Goal: Use online tool/utility: Use online tool/utility

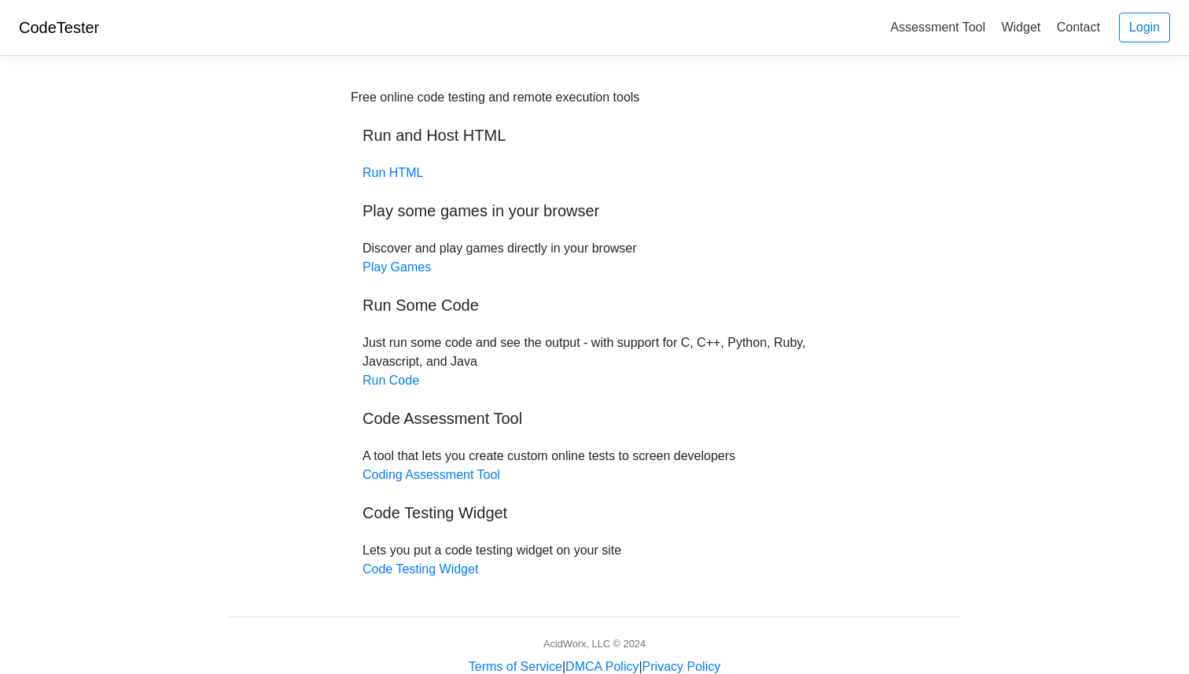
scroll to position [40, 0]
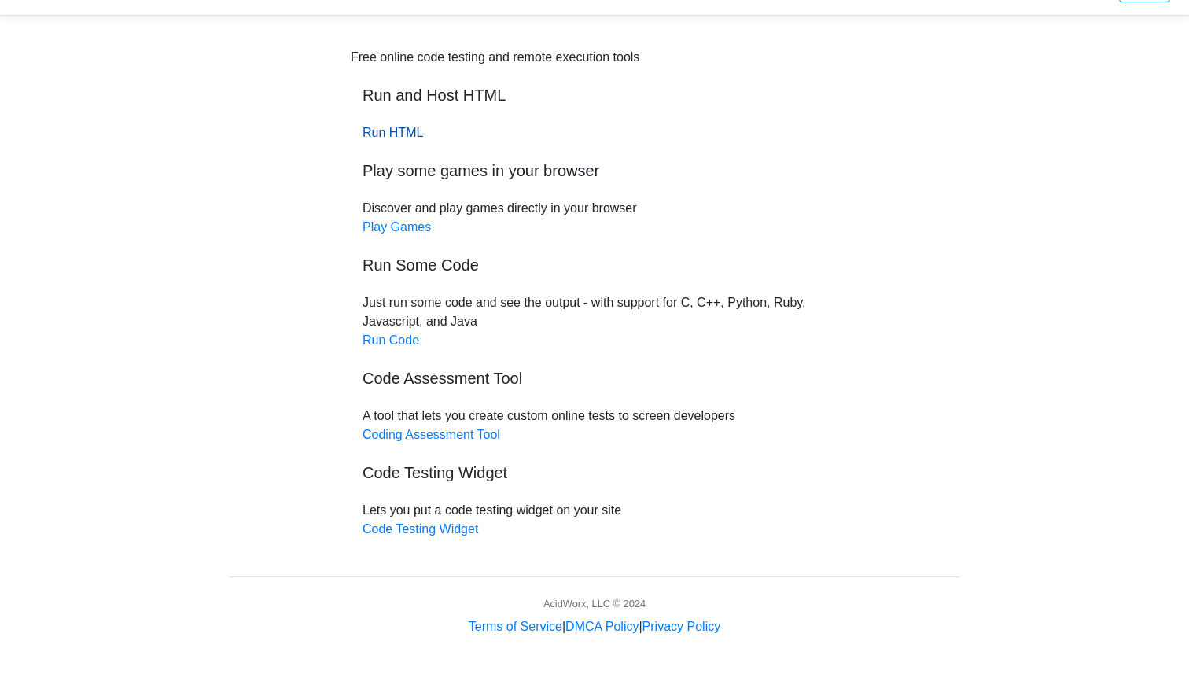
click at [405, 138] on link "Run HTML" at bounding box center [393, 132] width 61 height 13
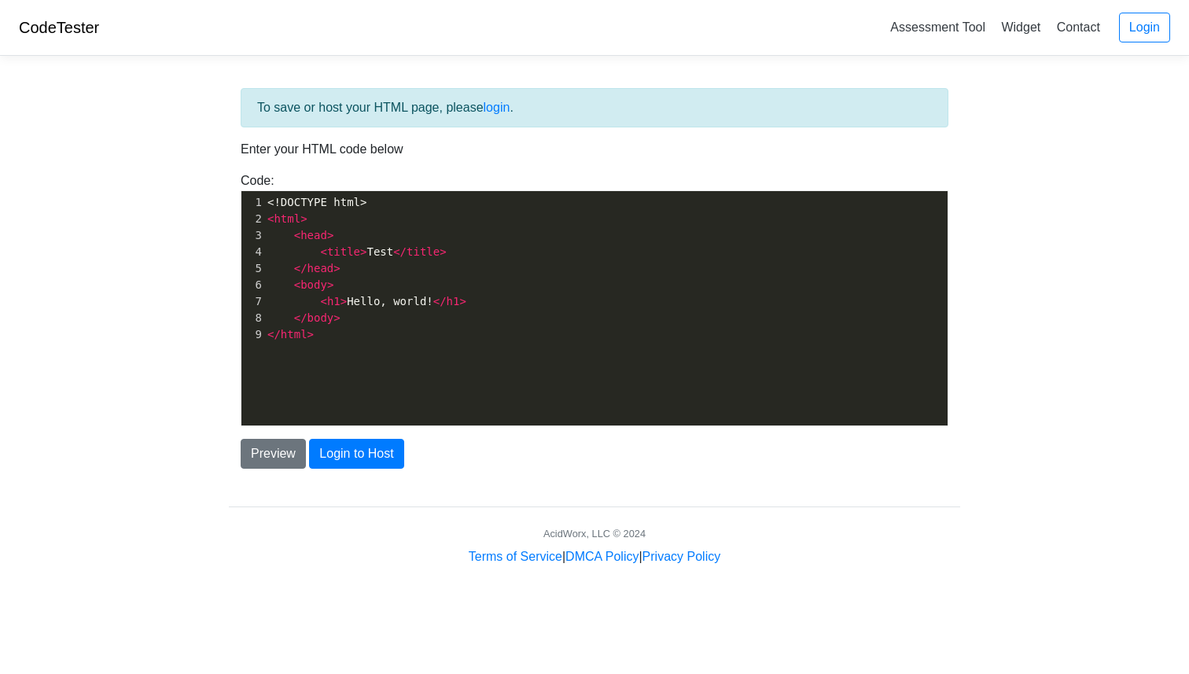
scroll to position [6, 0]
click at [413, 252] on span "title" at bounding box center [423, 251] width 33 height 13
type textarea "<!DOCTYPE html> <html> <head> <title>Test</title> </head> <body> <h1>Hello, wor…"
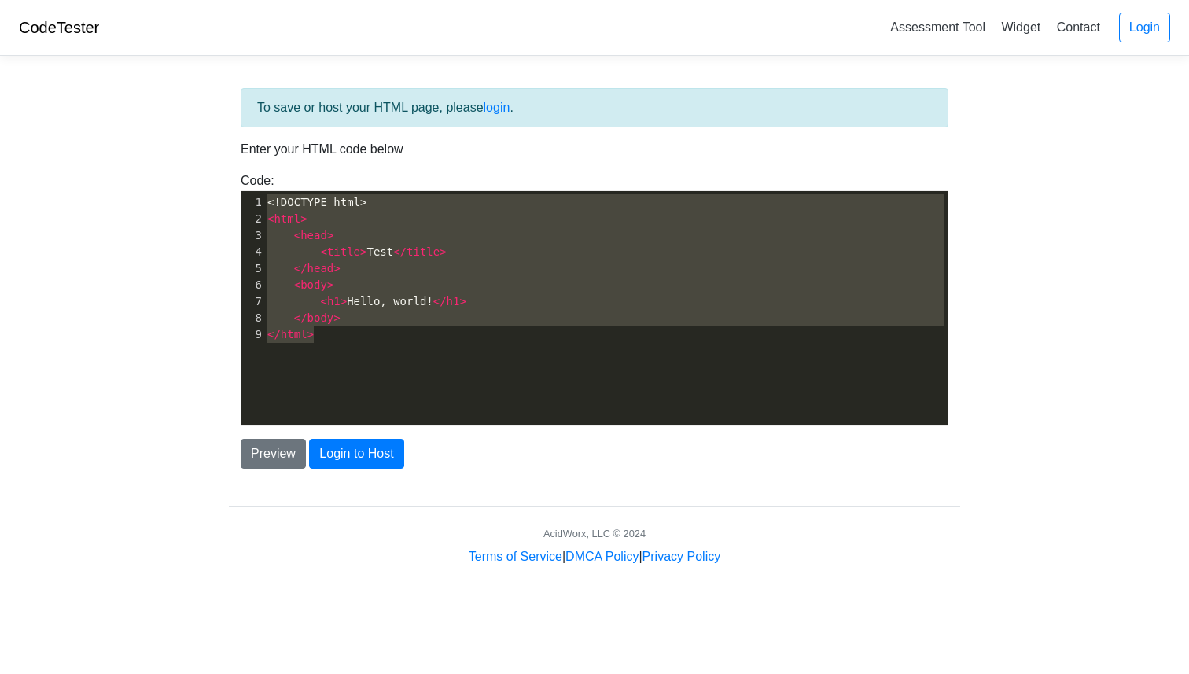
scroll to position [895, 0]
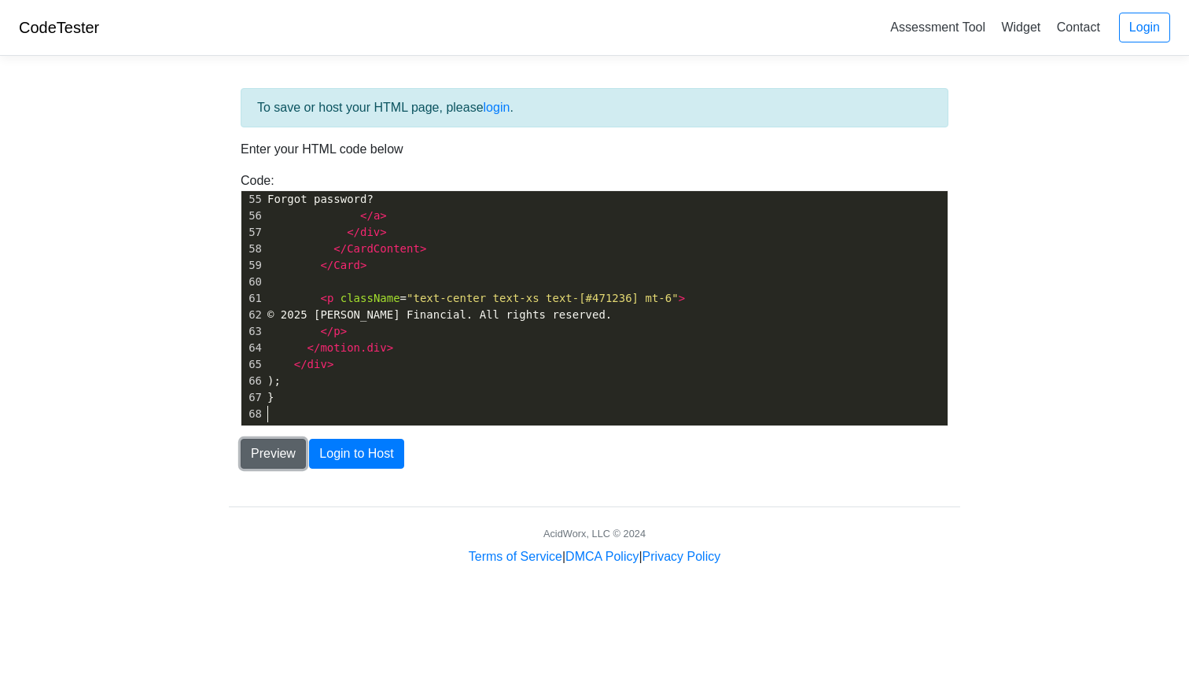
click at [284, 441] on button "Preview" at bounding box center [273, 454] width 65 height 30
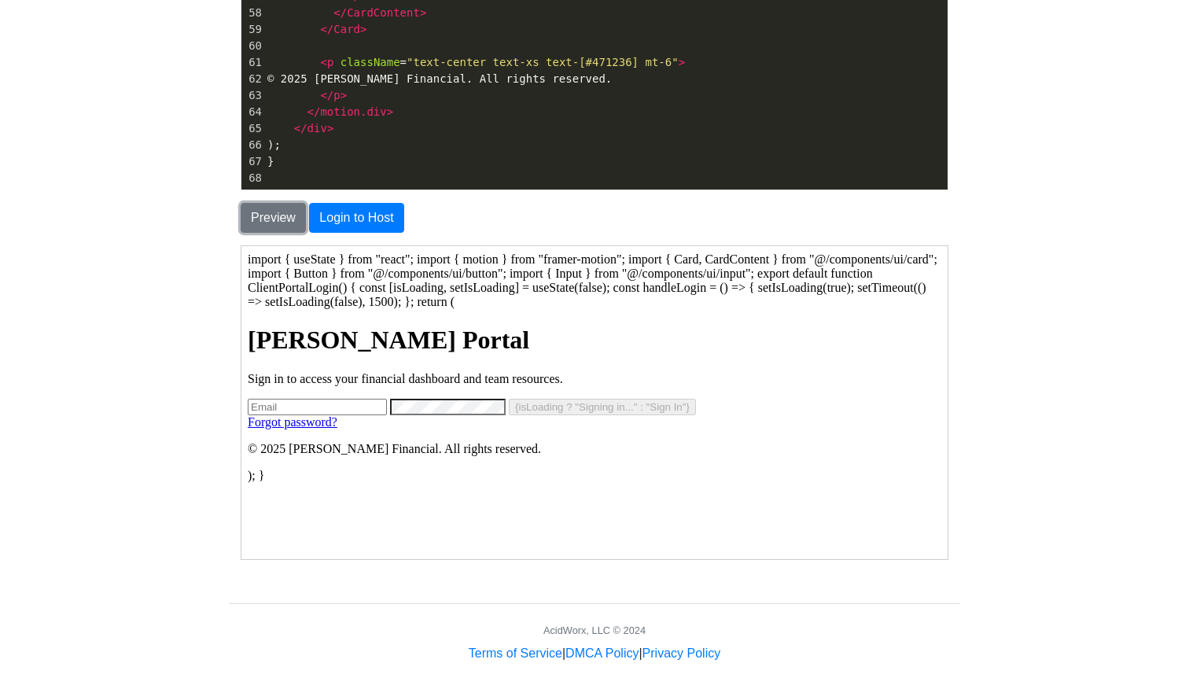
scroll to position [262, 0]
